Goal: Information Seeking & Learning: Understand process/instructions

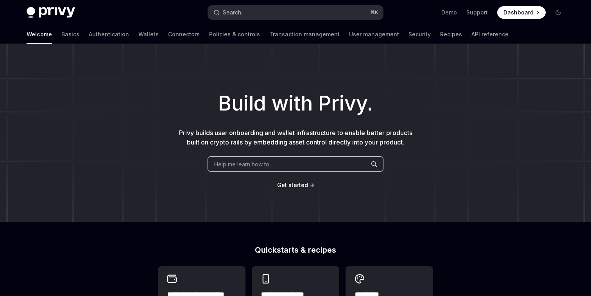
click at [266, 10] on button "Search... ⌘ K" at bounding box center [295, 12] width 175 height 14
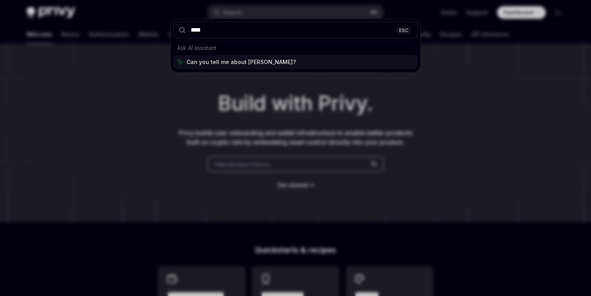
type input "***"
type textarea "*"
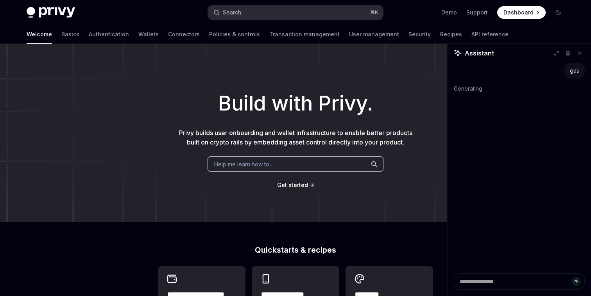
click at [266, 11] on button "Search... ⌘ K" at bounding box center [295, 12] width 175 height 14
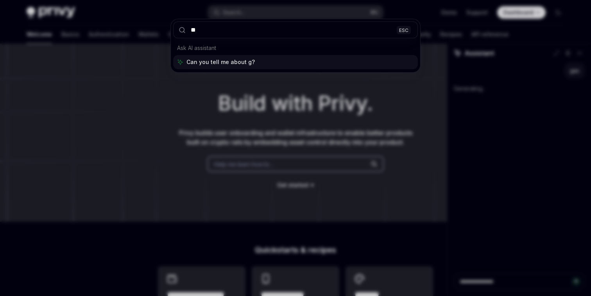
type input "***"
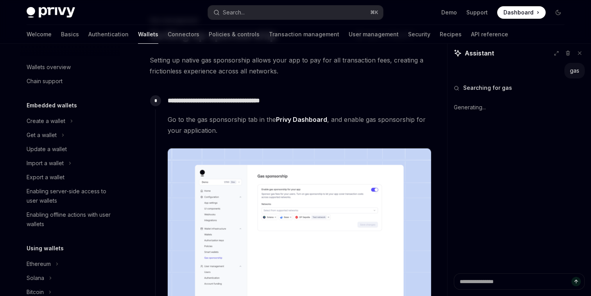
scroll to position [375, 0]
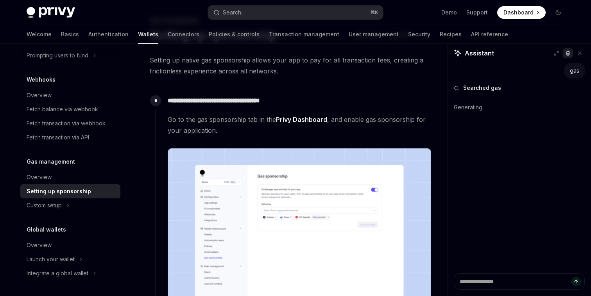
click at [567, 54] on icon at bounding box center [567, 52] width 5 height 5
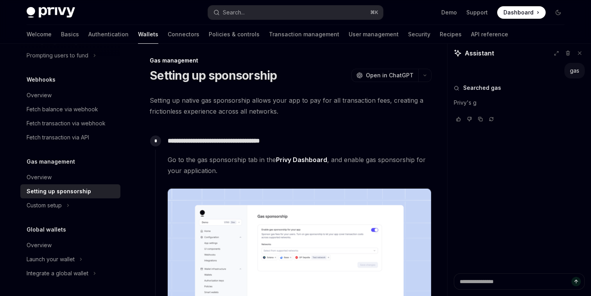
scroll to position [0, 0]
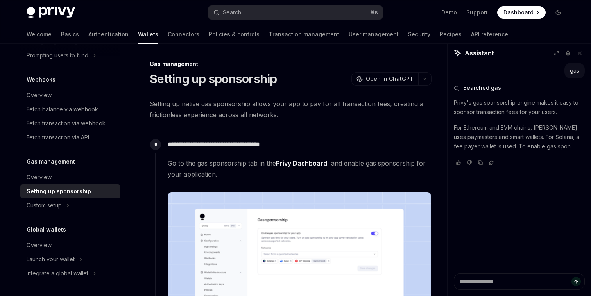
click at [230, 165] on span "Go to the gas sponsorship tab in the Privy Dashboard , and enable gas sponsorsh…" at bounding box center [299, 169] width 263 height 22
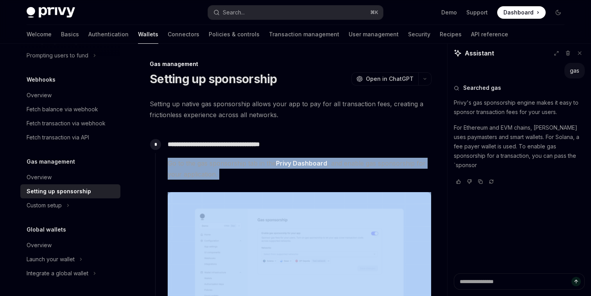
click at [230, 165] on span "Go to the gas sponsorship tab in the Privy Dashboard , and enable gas sponsorsh…" at bounding box center [299, 169] width 263 height 22
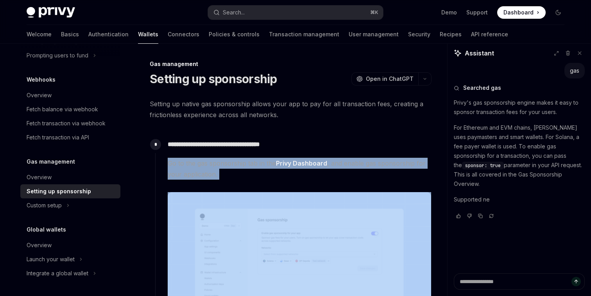
click at [231, 165] on span "Go to the gas sponsorship tab in the Privy Dashboard , and enable gas sponsorsh…" at bounding box center [299, 169] width 263 height 22
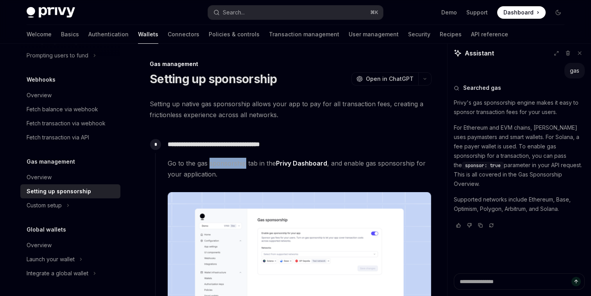
click at [231, 165] on span "Go to the gas sponsorship tab in the Privy Dashboard , and enable gas sponsorsh…" at bounding box center [299, 169] width 263 height 22
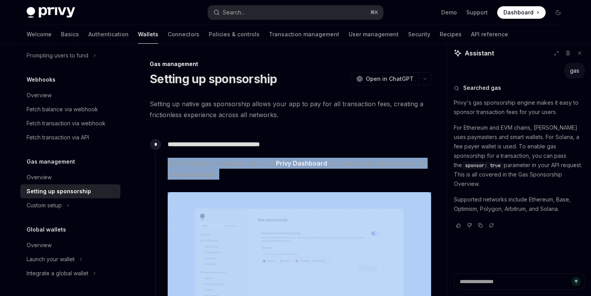
click at [231, 165] on span "Go to the gas sponsorship tab in the Privy Dashboard , and enable gas sponsorsh…" at bounding box center [299, 169] width 263 height 22
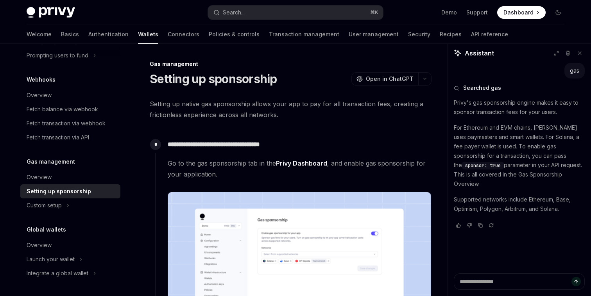
click at [231, 172] on span "Go to the gas sponsorship tab in the Privy Dashboard , and enable gas sponsorsh…" at bounding box center [299, 169] width 263 height 22
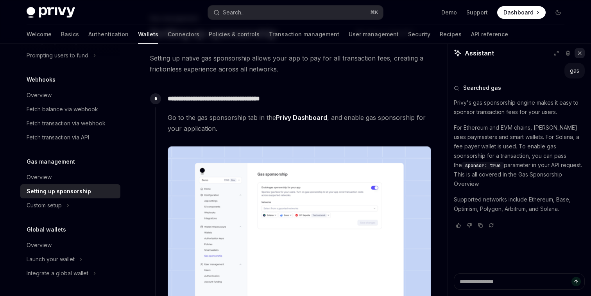
click at [577, 55] on icon at bounding box center [579, 52] width 5 height 5
type textarea "*"
